Goal: Obtain resource: Download file/media

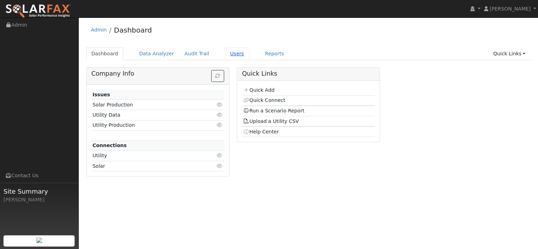
click at [249, 57] on link "Users" at bounding box center [237, 53] width 25 height 13
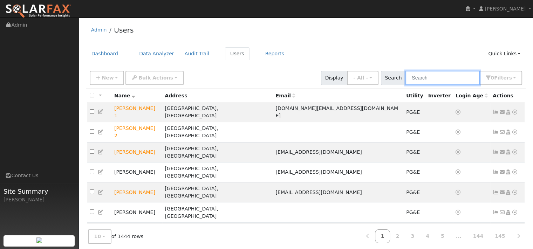
click at [405, 81] on input "text" at bounding box center [442, 78] width 74 height 14
paste input "Catapusan"
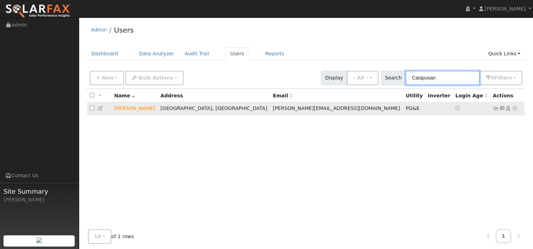
type input "Catapusan"
click at [511, 111] on icon at bounding box center [514, 108] width 6 height 5
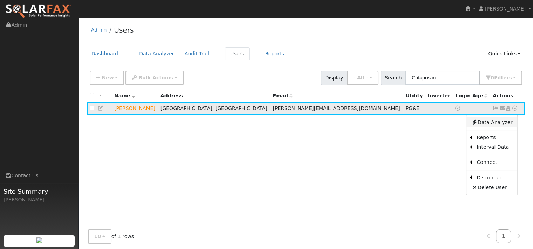
click at [490, 127] on link "Data Analyzer" at bounding box center [491, 122] width 51 height 10
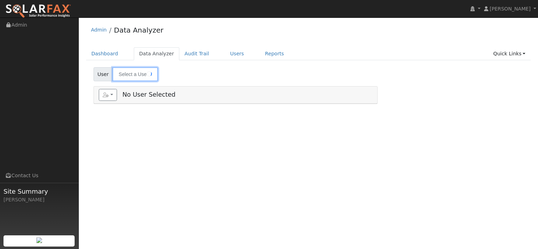
type input "[PERSON_NAME]"
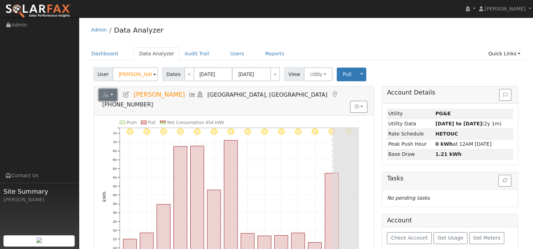
click at [116, 101] on button "button" at bounding box center [108, 95] width 19 height 12
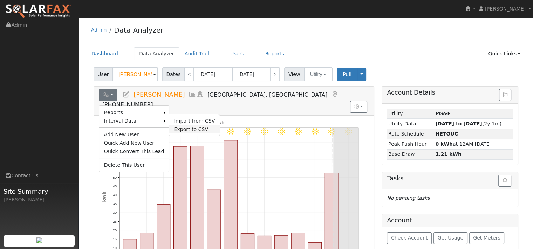
click at [200, 133] on link "Export to CSV" at bounding box center [194, 129] width 51 height 8
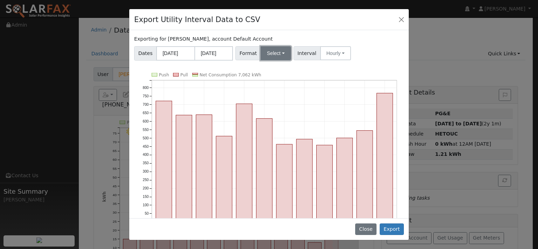
click at [282, 60] on button "Select" at bounding box center [276, 53] width 30 height 14
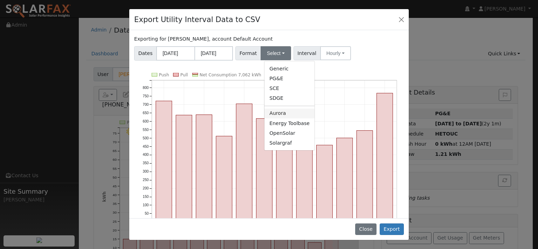
click at [282, 118] on link "Aurora" at bounding box center [289, 114] width 50 height 10
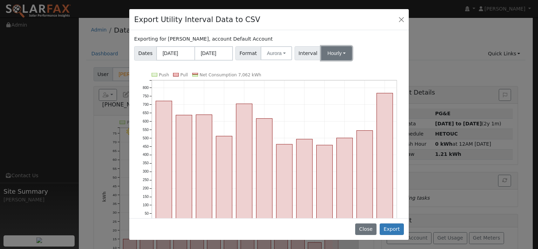
click at [352, 60] on button "Hourly" at bounding box center [336, 53] width 31 height 14
click at [354, 74] on link "15 Minute" at bounding box center [349, 69] width 49 height 10
click at [391, 223] on button "Export" at bounding box center [392, 229] width 24 height 12
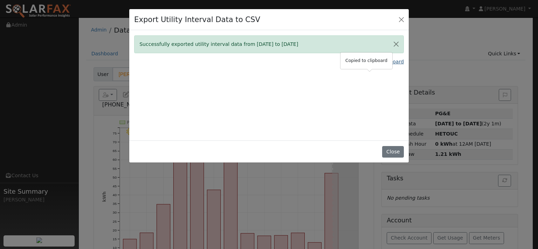
click at [350, 66] on link "Copy Data To Clipboard" at bounding box center [375, 61] width 58 height 7
click at [360, 66] on link "Copy Data To Clipboard" at bounding box center [375, 61] width 58 height 7
